Goal: Task Accomplishment & Management: Use online tool/utility

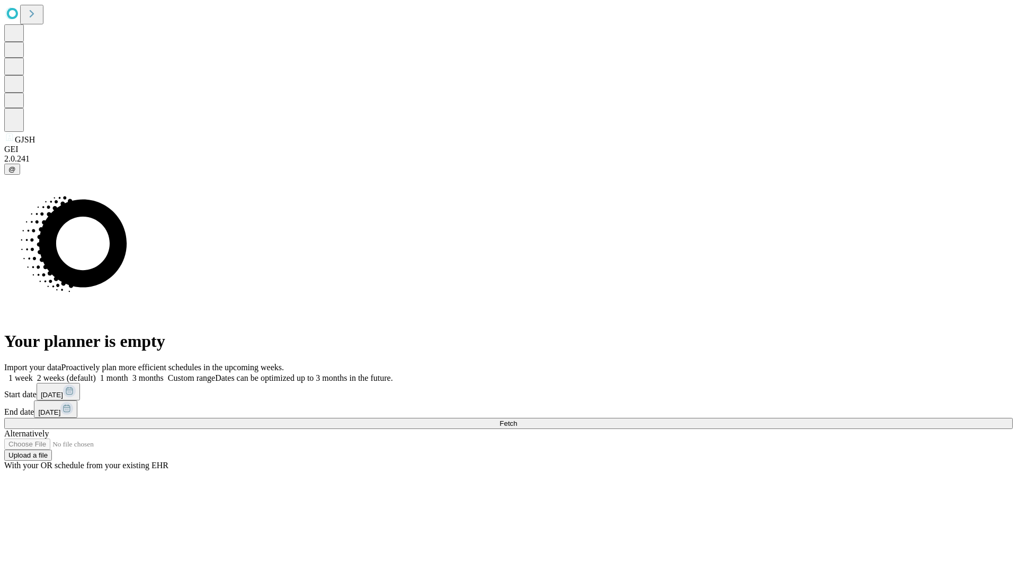
click at [517, 419] on span "Fetch" at bounding box center [507, 423] width 17 height 8
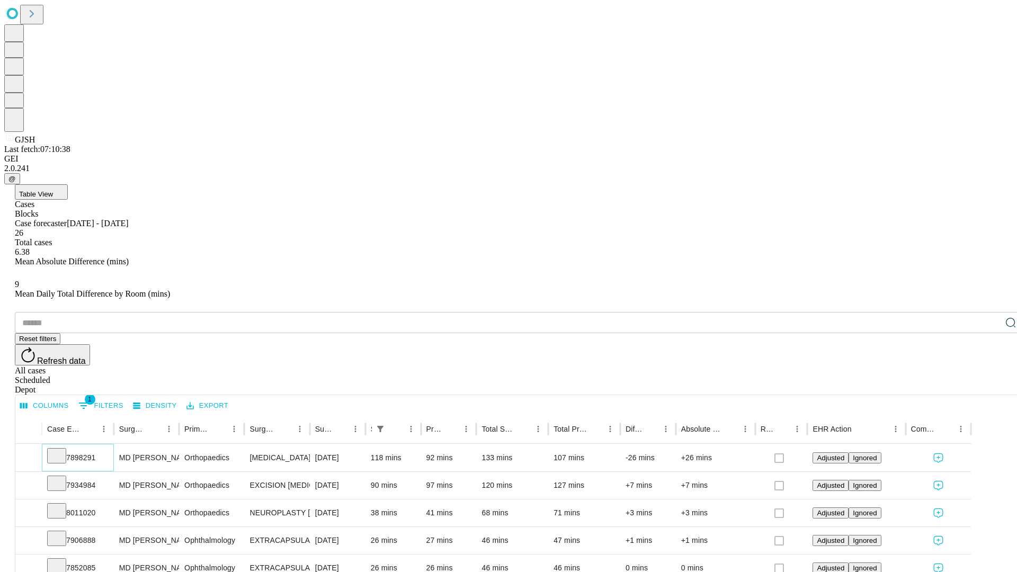
click at [62, 450] on icon at bounding box center [56, 455] width 11 height 11
